Goal: Transaction & Acquisition: Purchase product/service

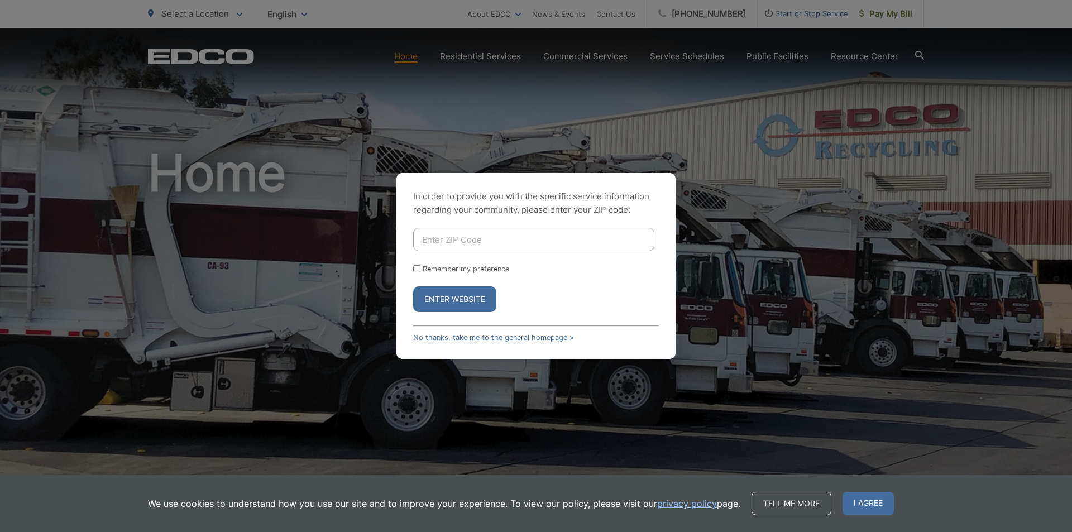
click at [499, 237] on input "Enter ZIP Code" at bounding box center [533, 239] width 241 height 23
type input "92105"
click at [417, 270] on input "Remember my preference" at bounding box center [416, 268] width 7 height 7
checkbox input "true"
click at [440, 303] on button "Enter Website" at bounding box center [454, 299] width 83 height 26
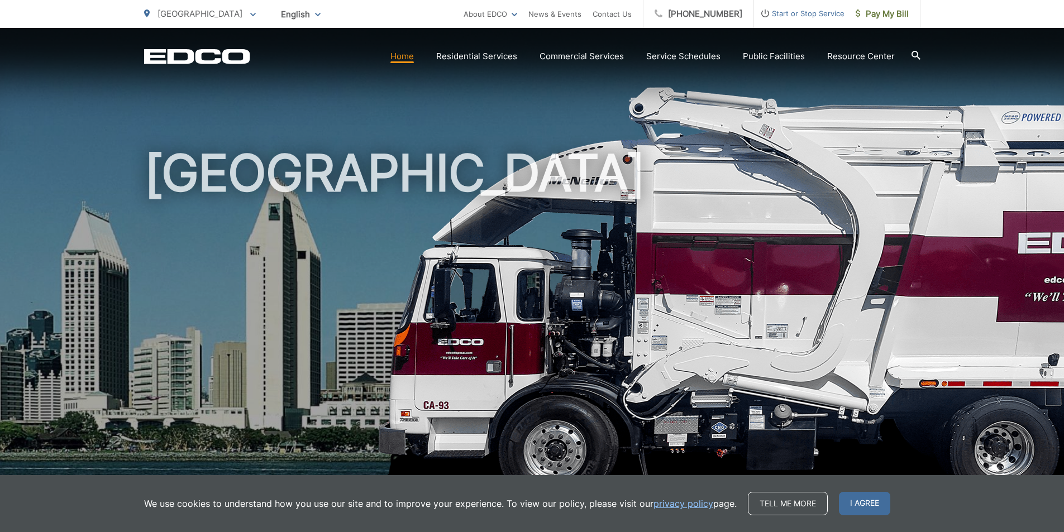
click at [405, 51] on link "Home" at bounding box center [401, 56] width 23 height 13
click at [250, 16] on icon at bounding box center [253, 15] width 6 height 4
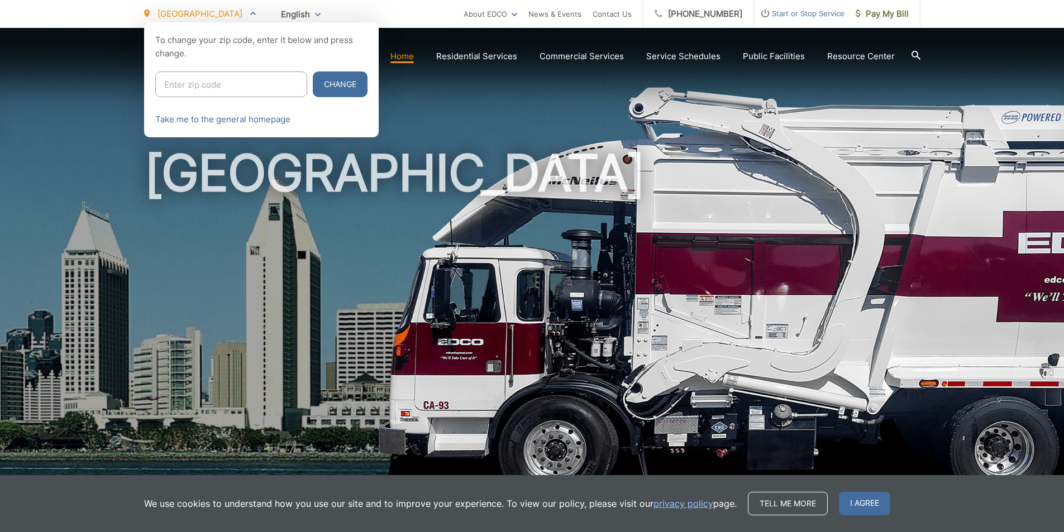
click at [250, 16] on span at bounding box center [253, 13] width 6 height 13
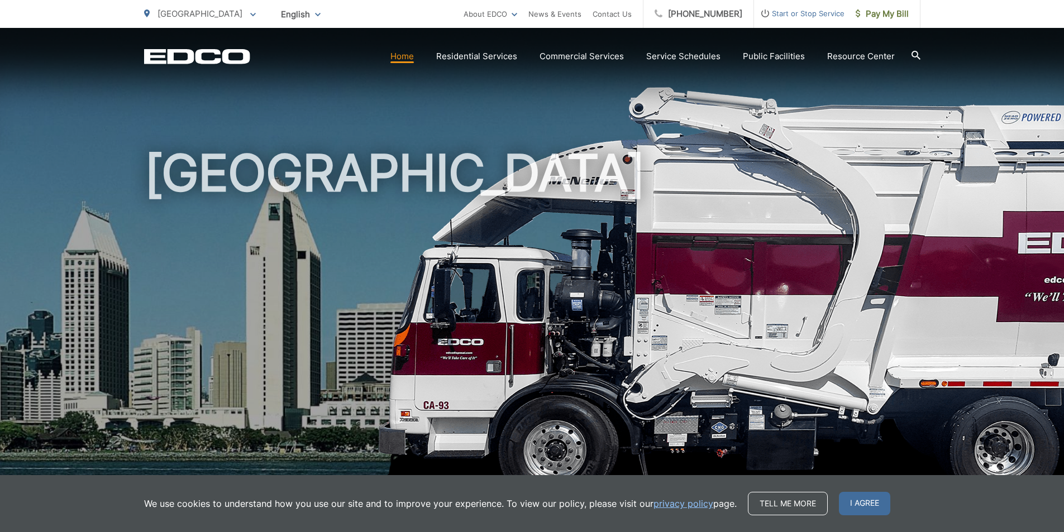
click at [273, 16] on div "English English Spanish Korean Arabic" at bounding box center [301, 14] width 56 height 20
click at [273, 15] on div "English English Spanish Korean Arabic" at bounding box center [301, 14] width 56 height 20
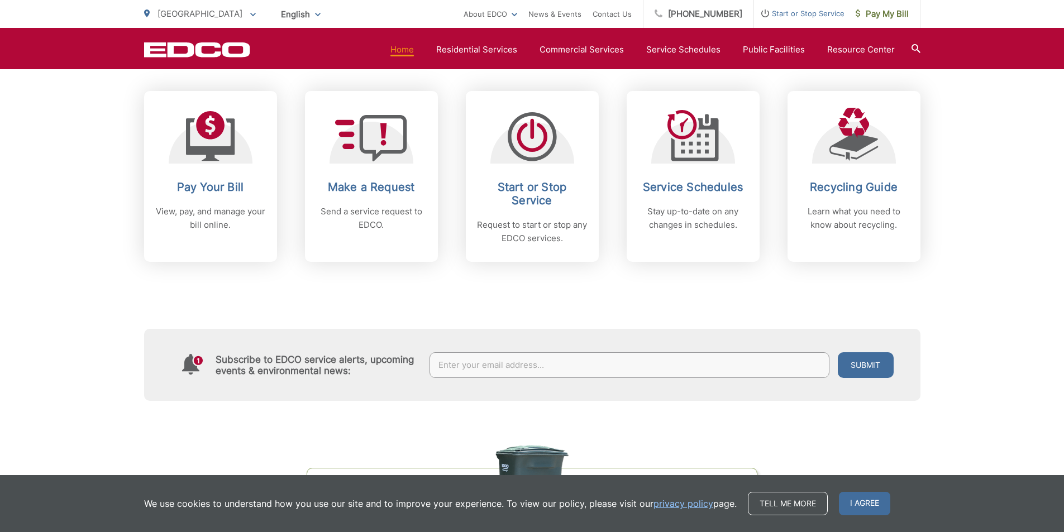
scroll to position [450, 0]
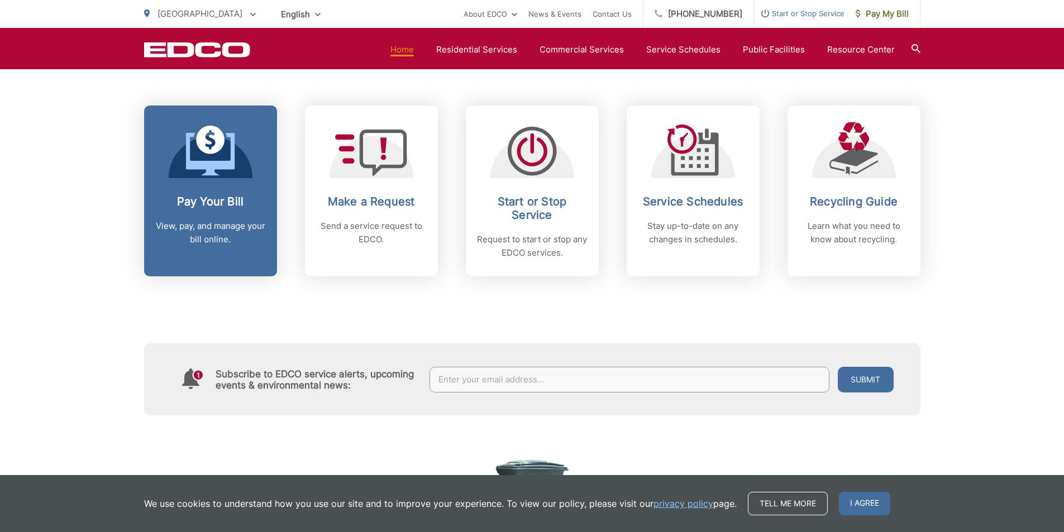
click at [210, 193] on link "Pay Your Bill View, pay, and manage your bill online." at bounding box center [210, 191] width 133 height 171
click at [208, 193] on link "Pay Your Bill View, pay, and manage your bill online." at bounding box center [210, 191] width 133 height 171
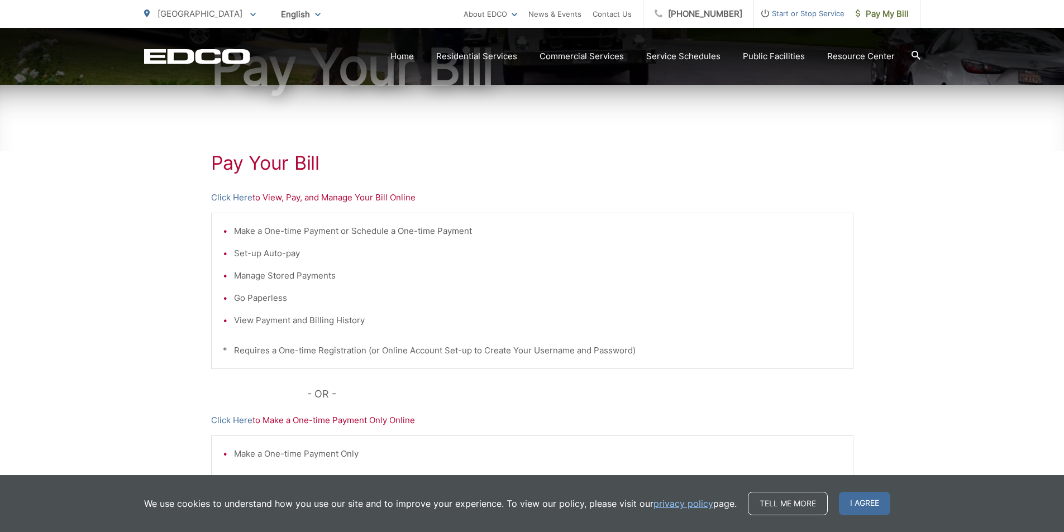
scroll to position [144, 0]
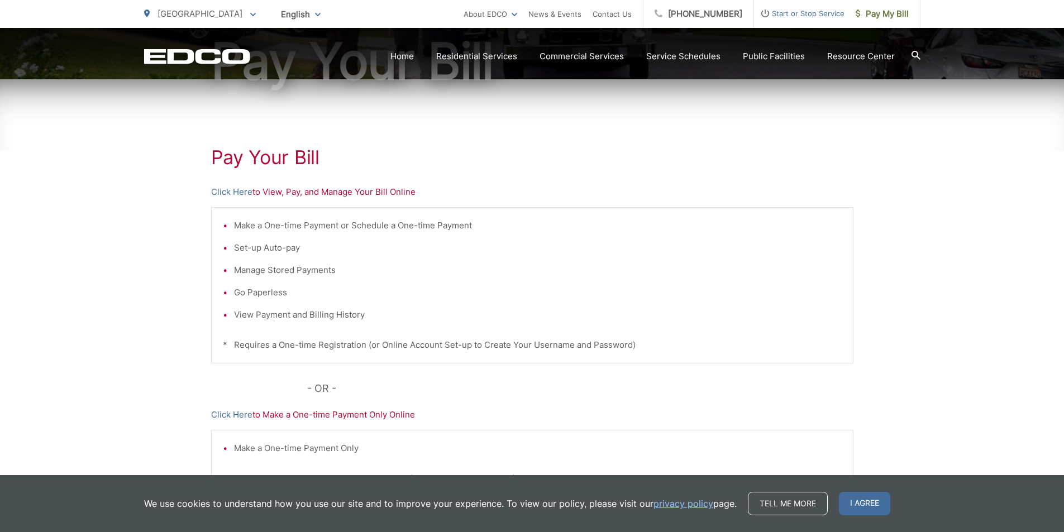
click at [242, 316] on li "View Payment and Billing History" at bounding box center [538, 314] width 608 height 13
click at [243, 317] on li "View Payment and Billing History" at bounding box center [538, 314] width 608 height 13
click at [280, 192] on p "Click Here to View, Pay, and Manage Your Bill Online" at bounding box center [532, 191] width 642 height 13
click at [270, 194] on p "Click Here to View, Pay, and Manage Your Bill Online" at bounding box center [532, 191] width 642 height 13
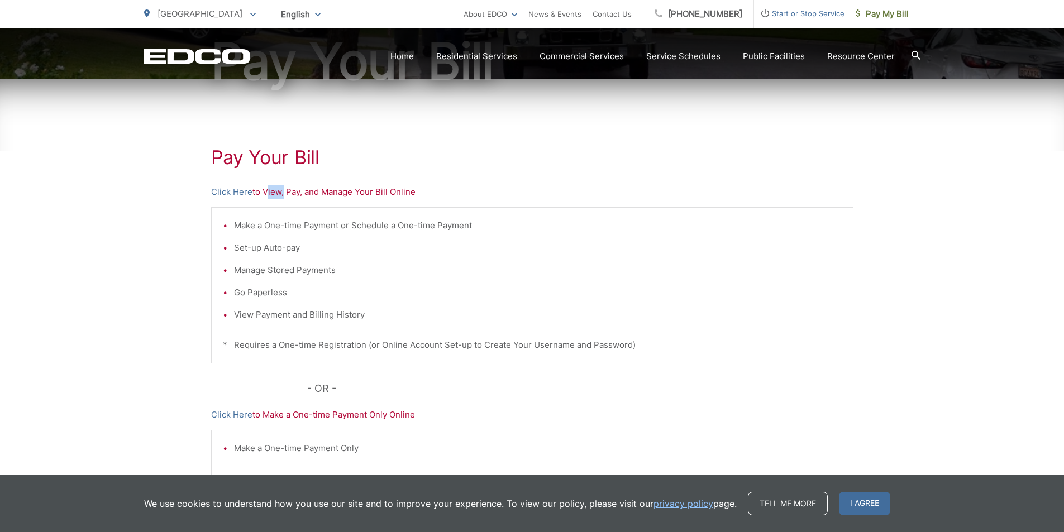
click at [270, 194] on p "Click Here to View, Pay, and Manage Your Bill Online" at bounding box center [532, 191] width 642 height 13
click at [321, 190] on p "Click Here to View, Pay, and Manage Your Bill Online" at bounding box center [532, 191] width 642 height 13
drag, startPoint x: 385, startPoint y: 194, endPoint x: 304, endPoint y: 176, distance: 82.3
click at [385, 195] on p "Click Here to View, Pay, and Manage Your Bill Online" at bounding box center [532, 191] width 642 height 13
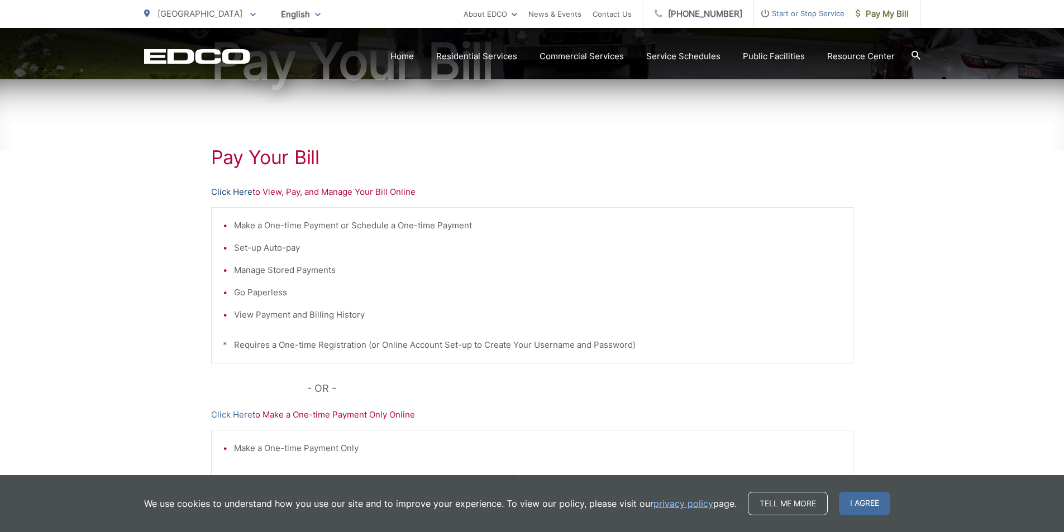
click at [236, 191] on link "Click Here" at bounding box center [231, 191] width 41 height 13
